Goal: Task Accomplishment & Management: Complete application form

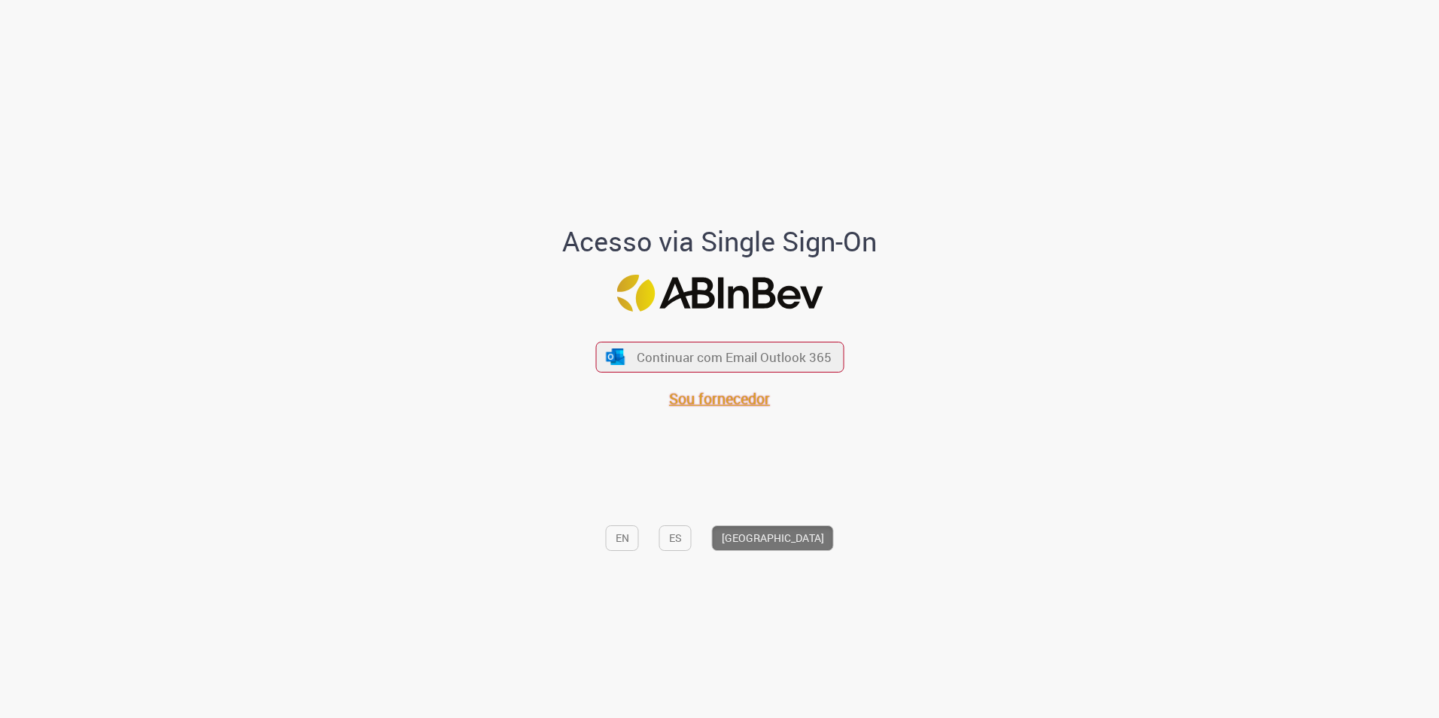
click at [696, 401] on span "Sou fornecedor" at bounding box center [719, 398] width 101 height 20
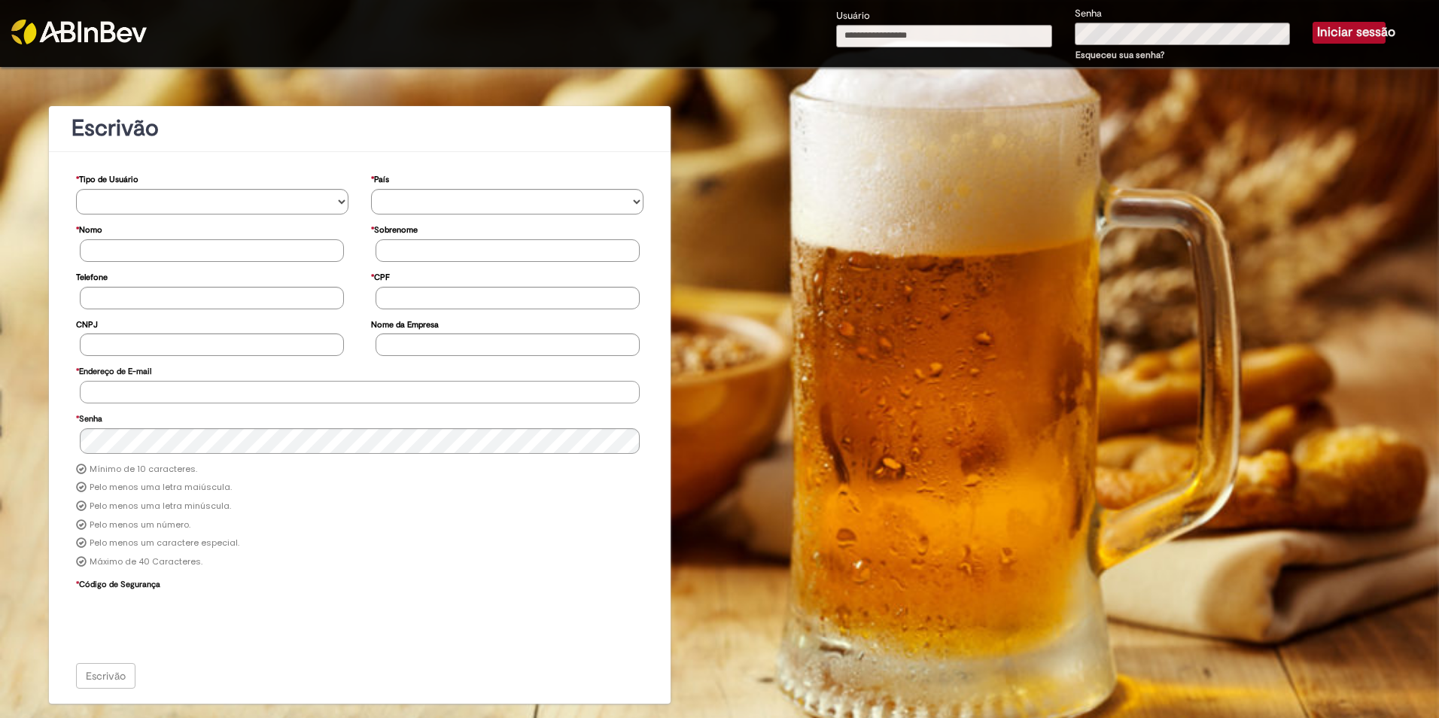
type input "**********"
click at [1230, 145] on div "**********" at bounding box center [719, 385] width 1439 height 636
click at [1355, 26] on button "Iniciar sessão" at bounding box center [1349, 32] width 73 height 21
